Goal: Task Accomplishment & Management: Manage account settings

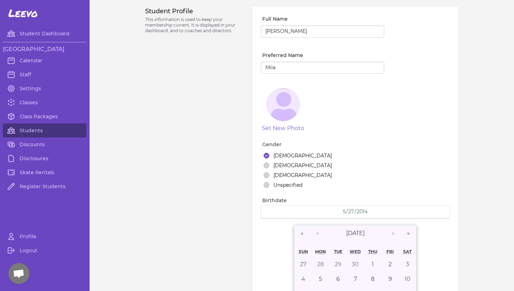
select select "ID"
select select "youth_figure"
select select "3"
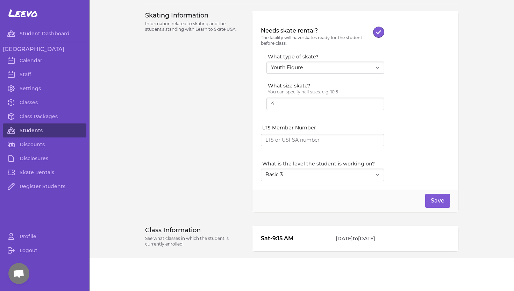
click at [27, 131] on link "Students" at bounding box center [44, 130] width 83 height 14
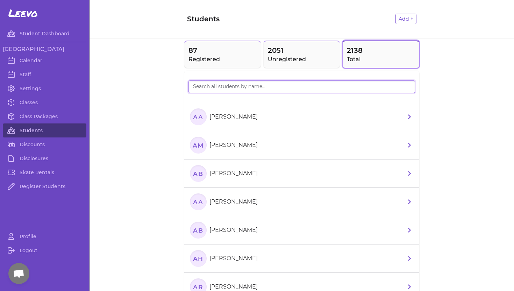
click at [239, 87] on input "search" at bounding box center [301, 86] width 226 height 13
type input "Robu"
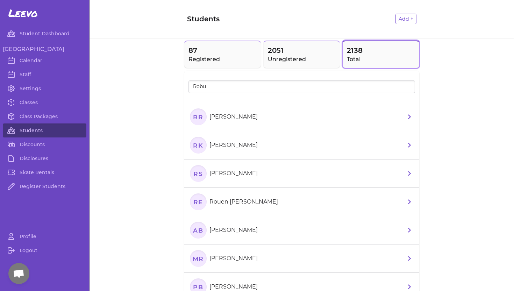
click at [230, 117] on p "[PERSON_NAME]" at bounding box center [233, 116] width 48 height 8
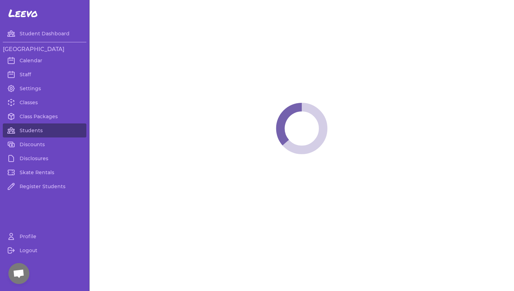
select select "ID"
select select "youth_figure"
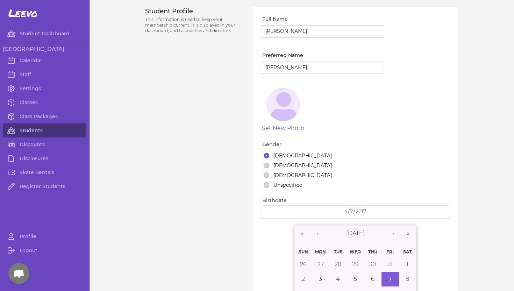
select select "3"
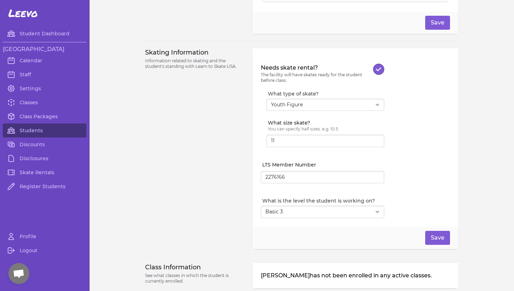
scroll to position [637, 0]
